Goal: Use online tool/utility: Utilize a website feature to perform a specific function

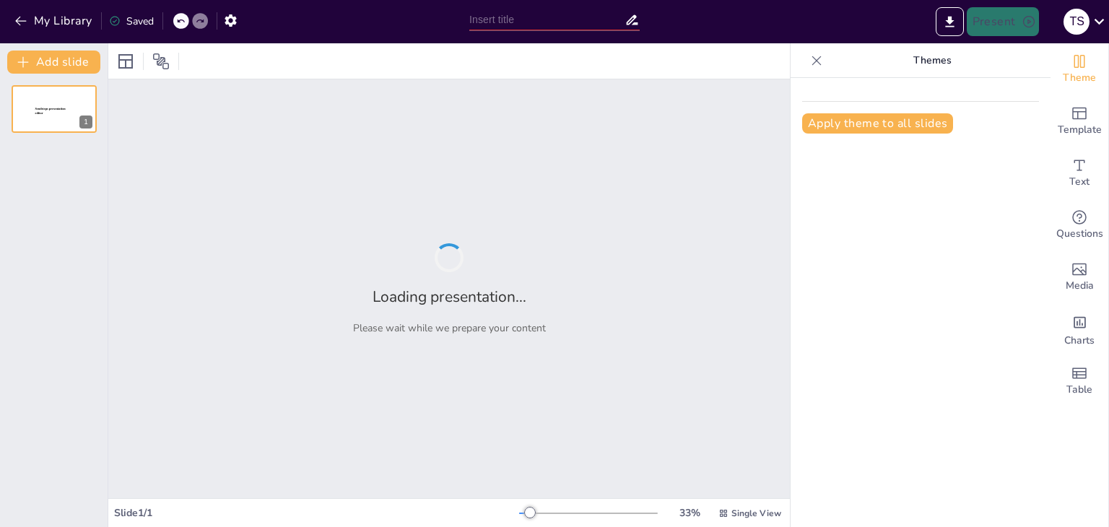
type input "Etapas del Ciclo de un Proyecto: Definición y Relación"
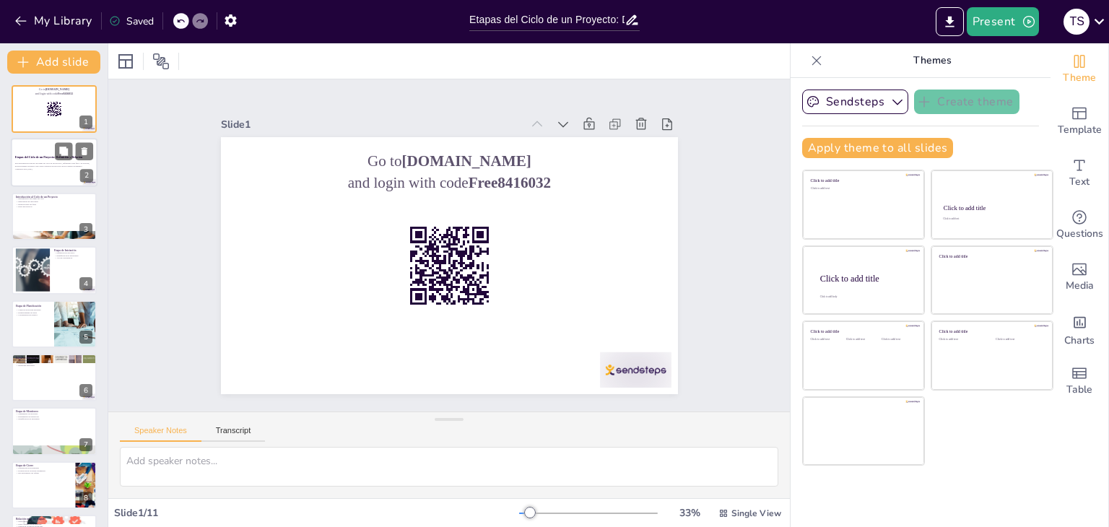
click at [35, 156] on p "Etapas del Ciclo de un Proyecto: Definición y Relación" at bounding box center [54, 158] width 78 height 4
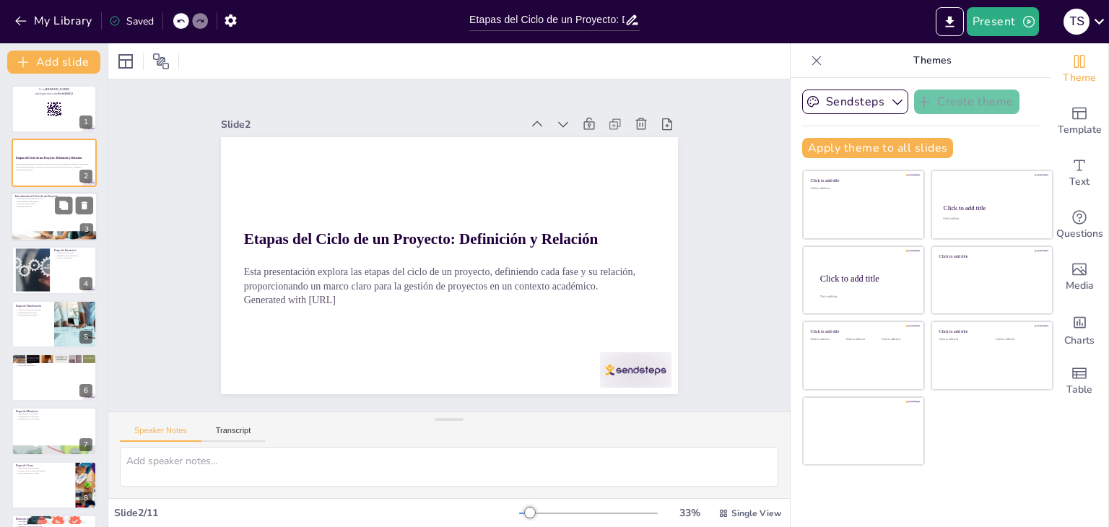
click at [44, 209] on div at bounding box center [54, 216] width 87 height 49
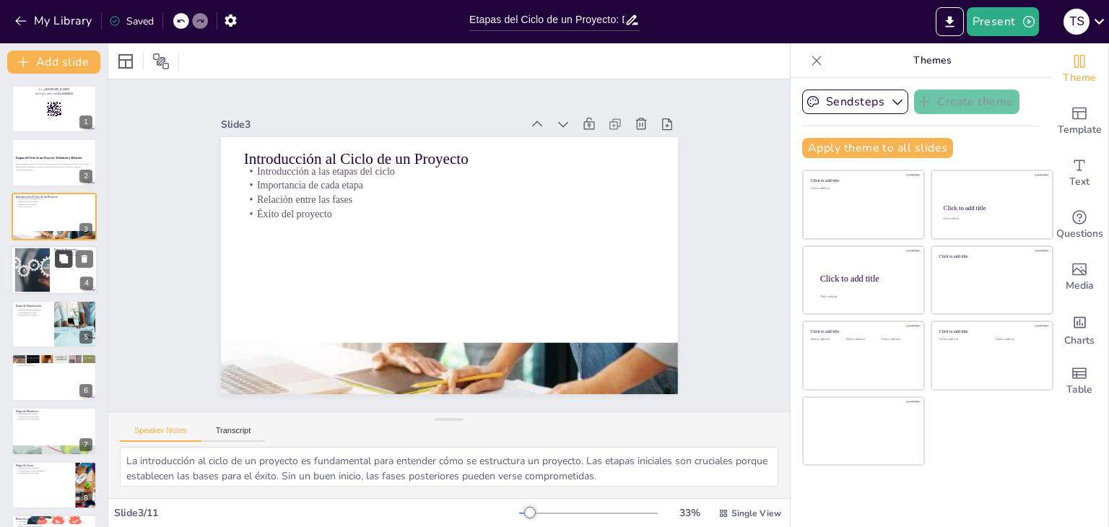
click at [57, 251] on button at bounding box center [63, 258] width 17 height 17
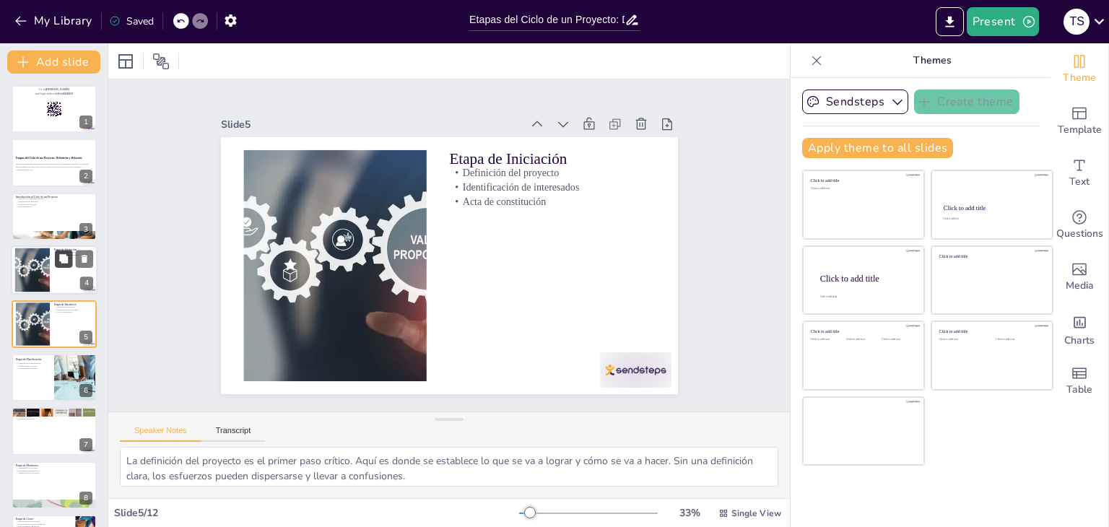
scroll to position [23, 0]
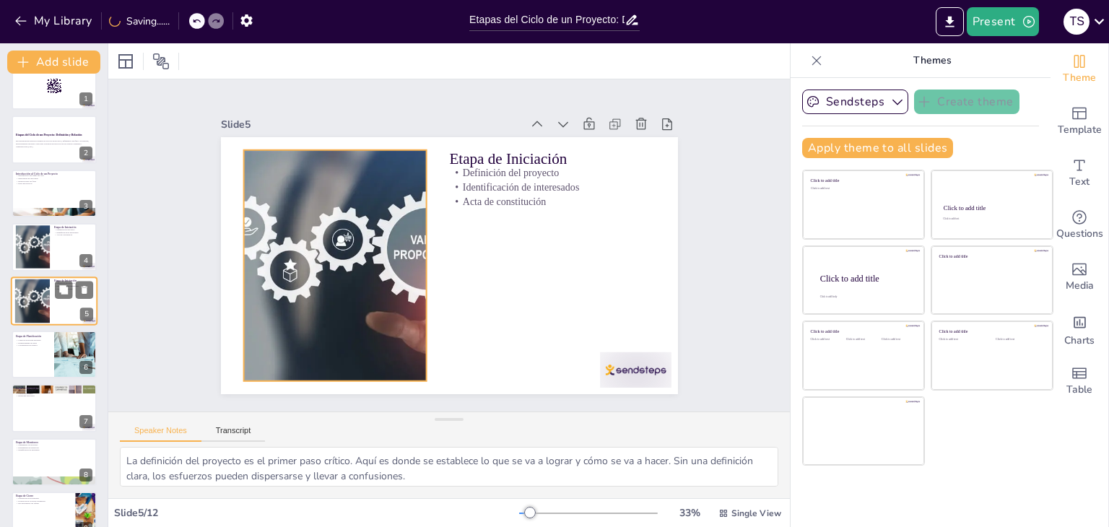
click at [49, 295] on div at bounding box center [32, 301] width 88 height 44
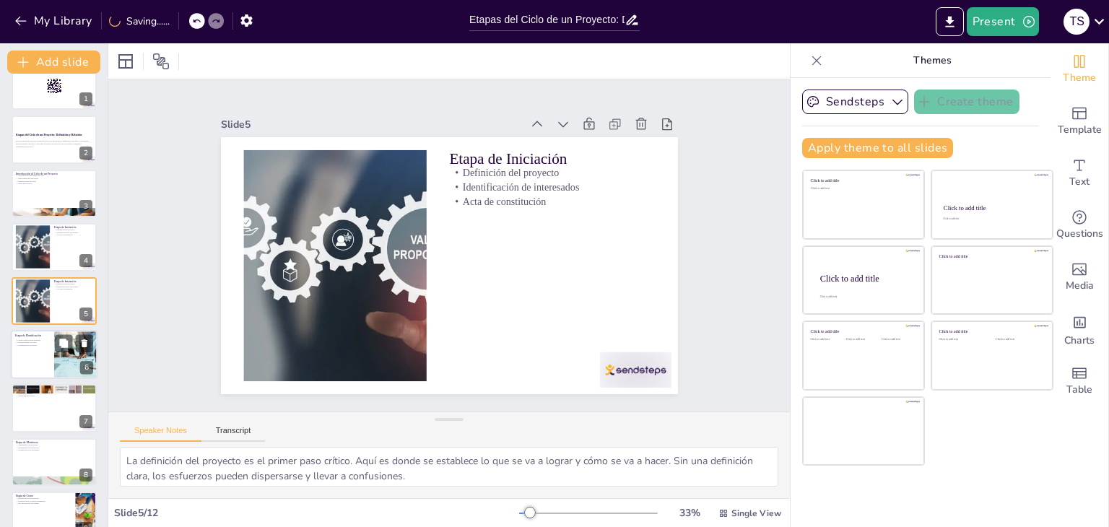
click at [45, 354] on div at bounding box center [54, 354] width 87 height 49
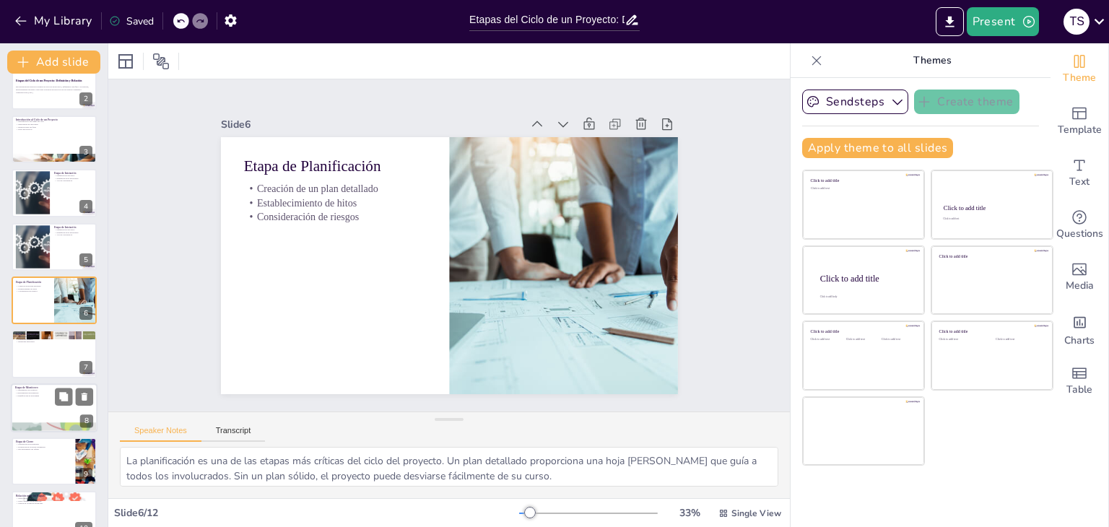
click at [41, 399] on div at bounding box center [54, 407] width 87 height 49
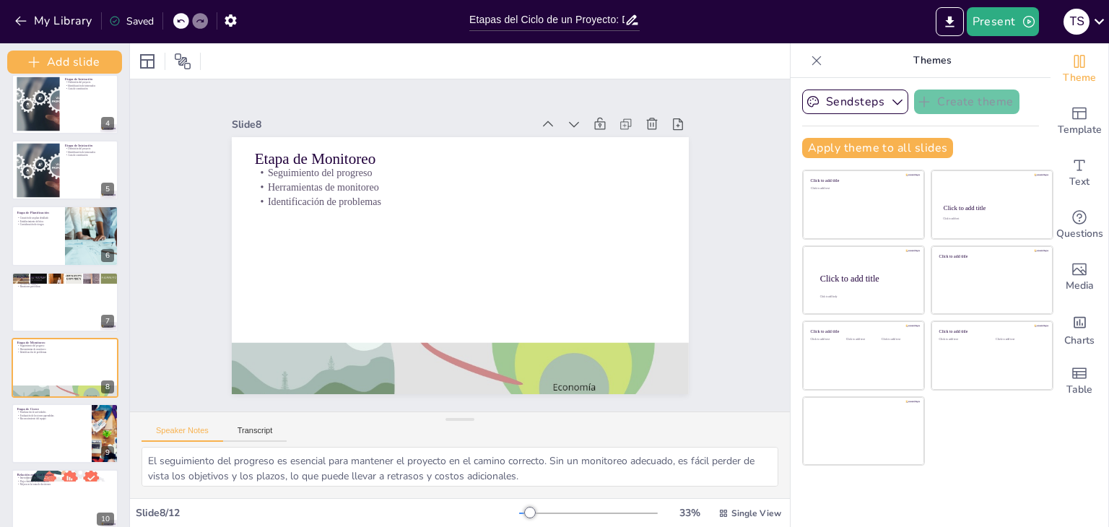
scroll to position [354, 0]
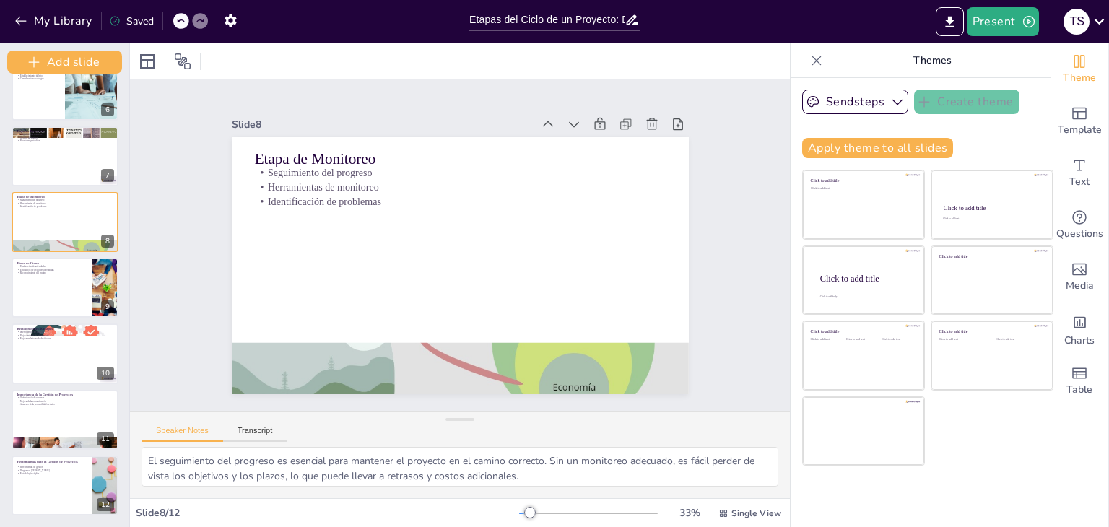
drag, startPoint x: 104, startPoint y: 375, endPoint x: 87, endPoint y: 520, distance: 146.1
click at [87, 520] on div "Add slide Go to [DOMAIN_NAME] and login with code Free8416032 1 Etapas del Cicl…" at bounding box center [65, 285] width 130 height 484
click at [54, 481] on div at bounding box center [65, 485] width 109 height 61
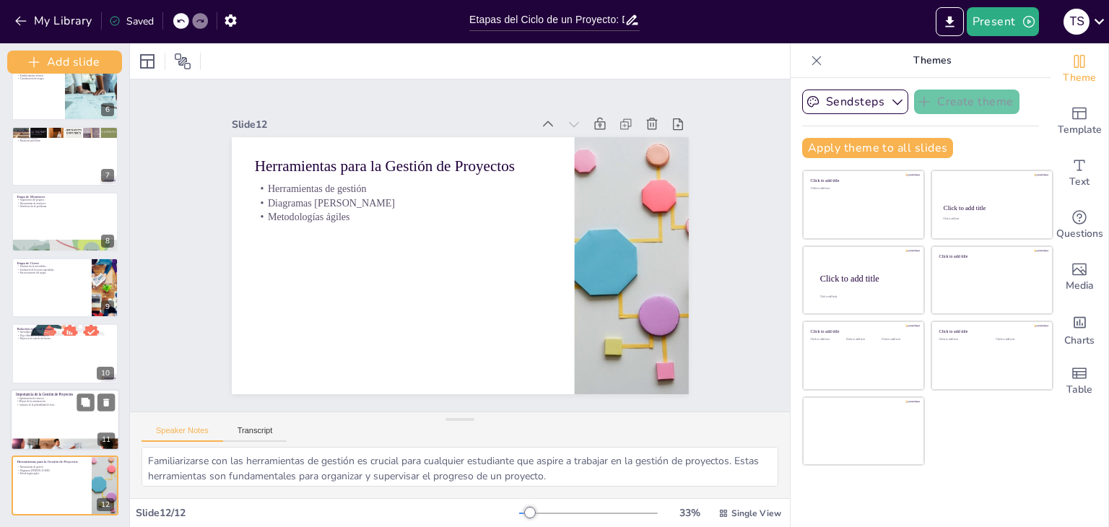
click at [61, 403] on p "Aumento de la probabilidad de éxito" at bounding box center [65, 405] width 98 height 4
type textarea "La optimización de recursos es uno de los principales beneficios de una gestión…"
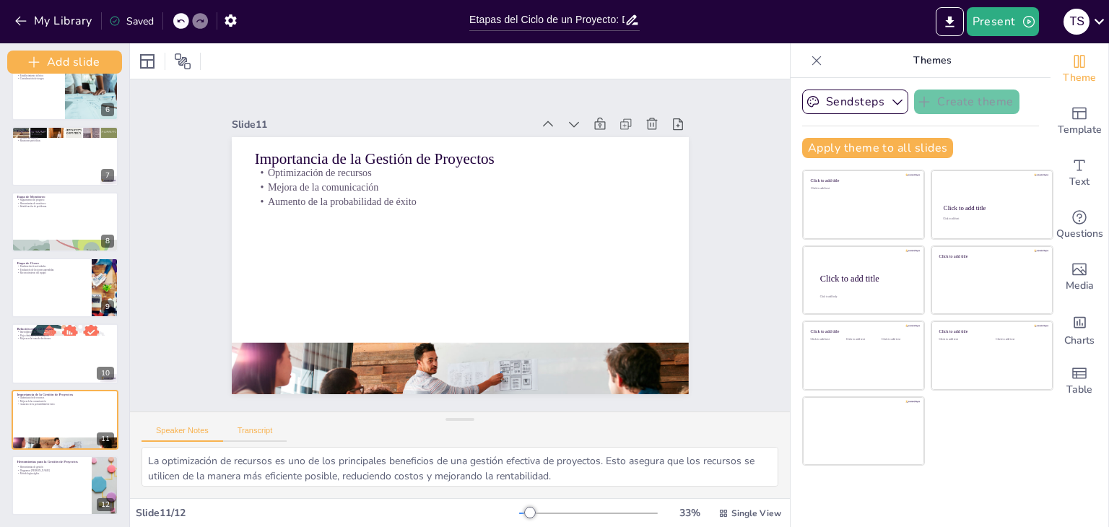
click at [258, 431] on button "Transcript" at bounding box center [255, 434] width 64 height 16
click at [763, 432] on icon at bounding box center [766, 432] width 7 height 9
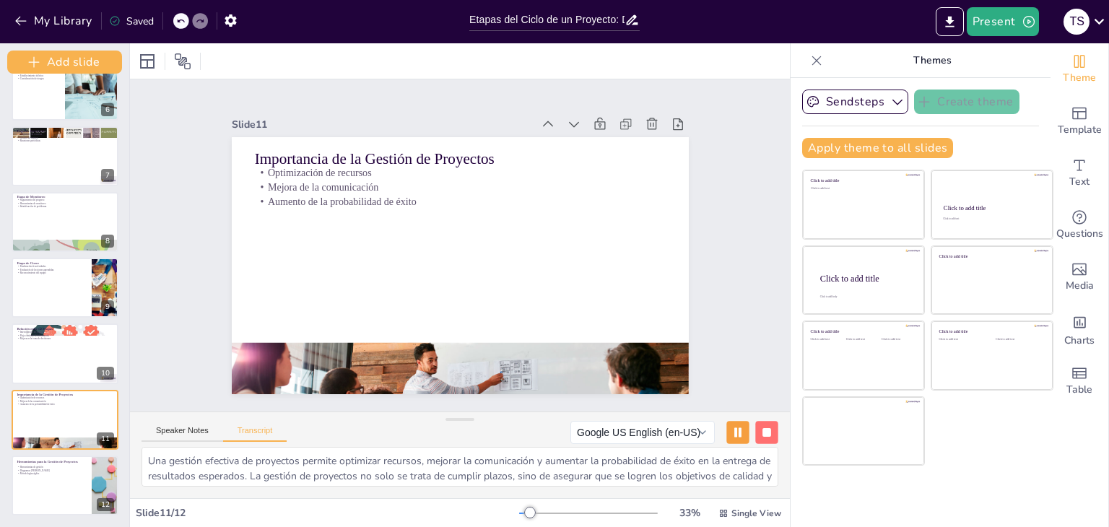
click at [762, 432] on rect at bounding box center [766, 432] width 9 height 9
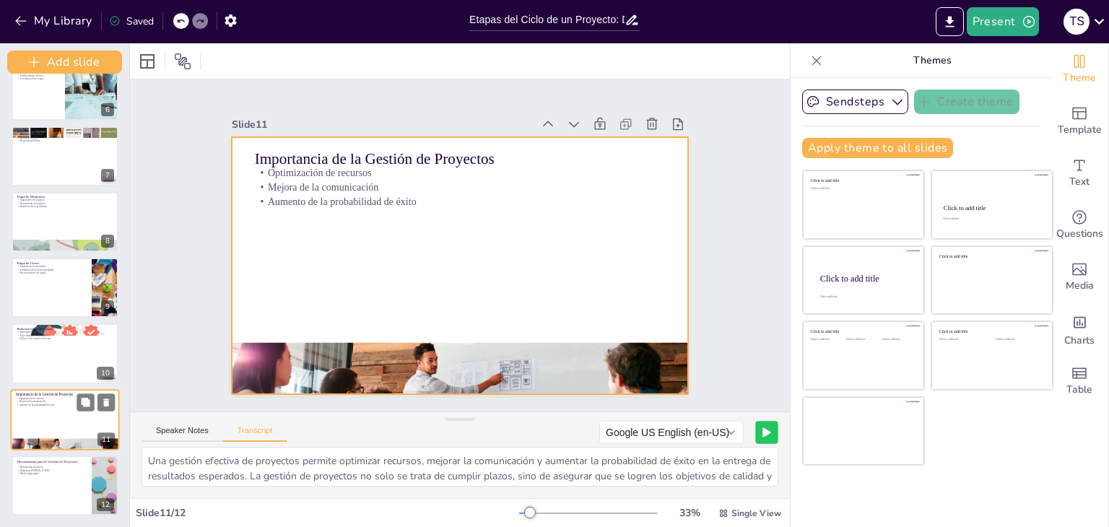
click at [61, 406] on div at bounding box center [65, 419] width 109 height 61
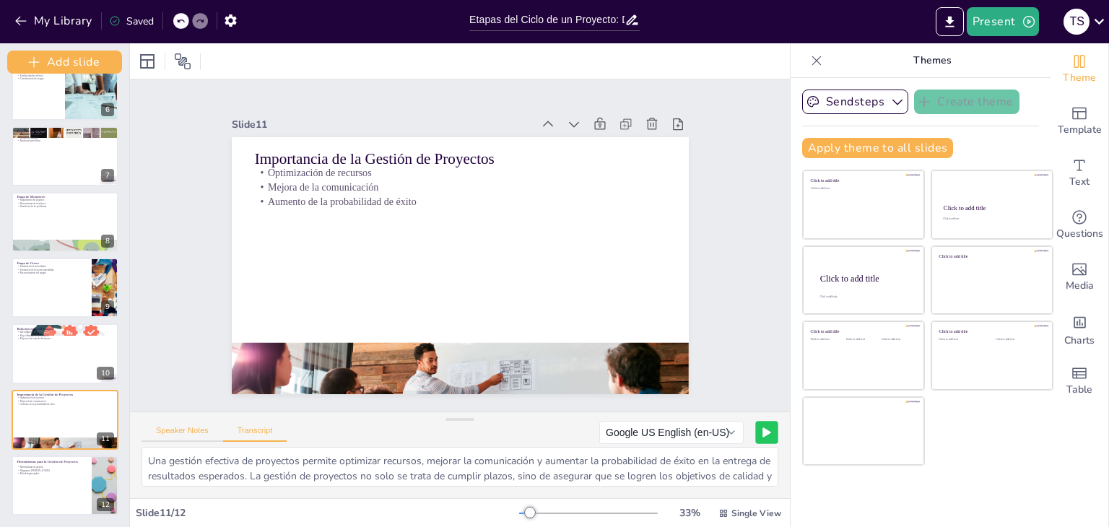
click at [188, 429] on button "Speaker Notes" at bounding box center [182, 434] width 82 height 16
drag, startPoint x: 768, startPoint y: 463, endPoint x: 760, endPoint y: 463, distance: 8.0
click at [760, 463] on div "La optimización de recursos es uno de los principales beneficios de una gestión…" at bounding box center [460, 472] width 660 height 51
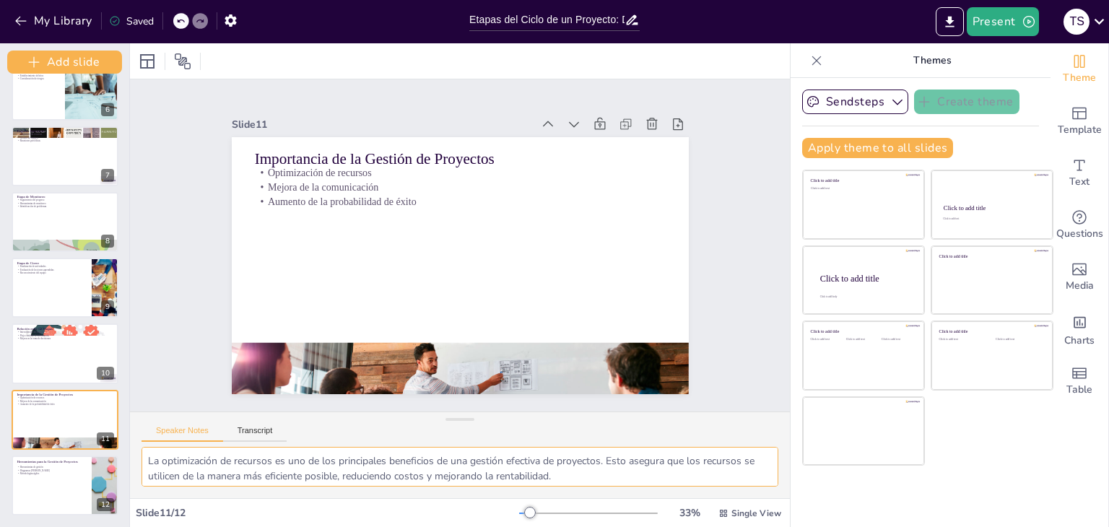
drag, startPoint x: 760, startPoint y: 463, endPoint x: 754, endPoint y: 477, distance: 15.8
click at [754, 477] on textarea "La optimización de recursos es uno de los principales beneficios de una gestión…" at bounding box center [459, 467] width 637 height 40
click at [16, 25] on icon "button" at bounding box center [21, 21] width 14 height 14
